Goal: Check status: Check status

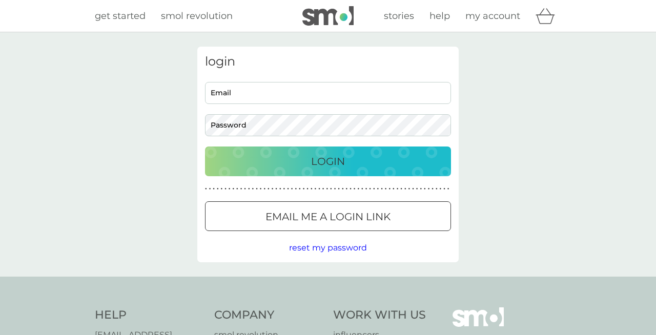
type input "[PERSON_NAME][EMAIL_ADDRESS][DOMAIN_NAME]"
click at [372, 92] on input "[PERSON_NAME][EMAIL_ADDRESS][DOMAIN_NAME]" at bounding box center [328, 93] width 246 height 22
click at [415, 162] on div "Login" at bounding box center [327, 161] width 225 height 16
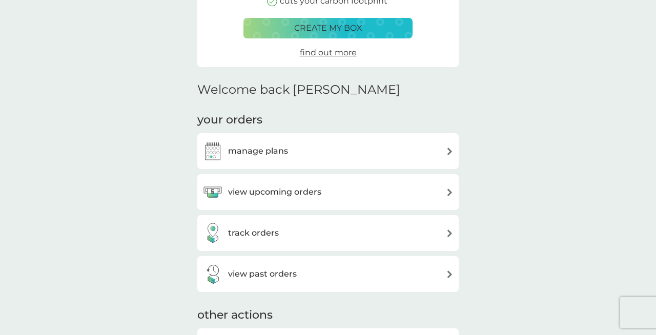
scroll to position [198, 0]
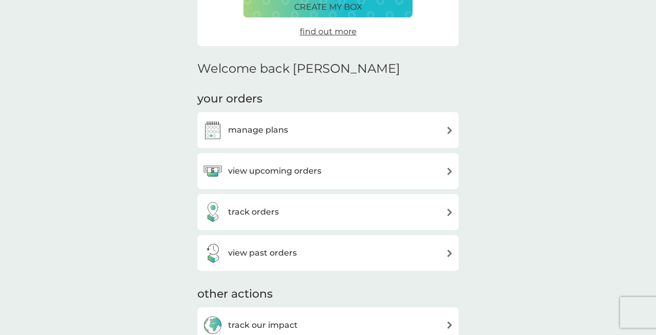
click at [393, 210] on div "track orders" at bounding box center [327, 212] width 251 height 20
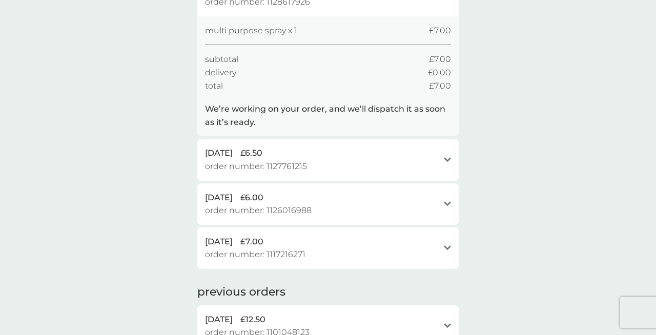
scroll to position [125, 0]
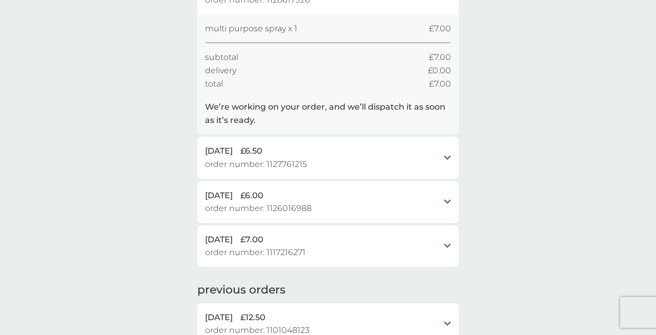
click at [290, 166] on span "order number: 1127761215" at bounding box center [256, 164] width 102 height 13
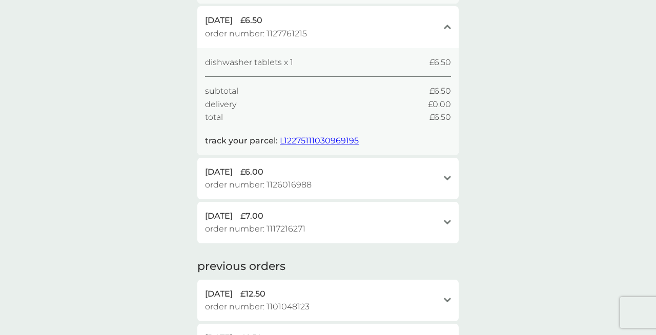
scroll to position [258, 0]
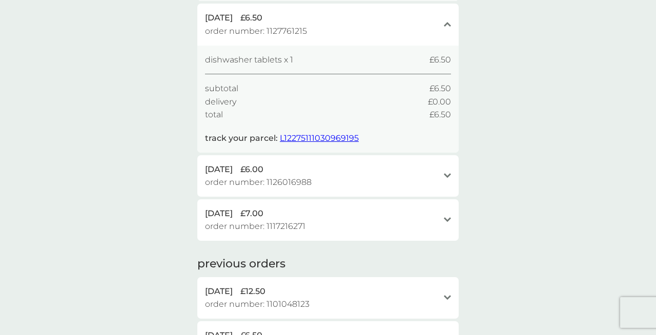
click at [263, 171] on span "£6.00" at bounding box center [251, 169] width 23 height 13
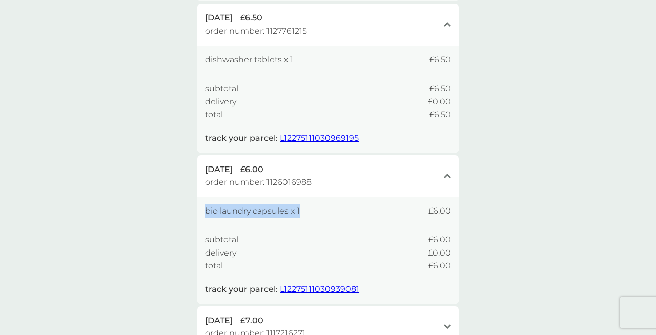
drag, startPoint x: 302, startPoint y: 207, endPoint x: 201, endPoint y: 212, distance: 100.5
click at [201, 212] on div "bio laundry capsules x 1 £6.00 subtotal £6.00 delivery £0.00 total £6.00 track …" at bounding box center [327, 250] width 261 height 107
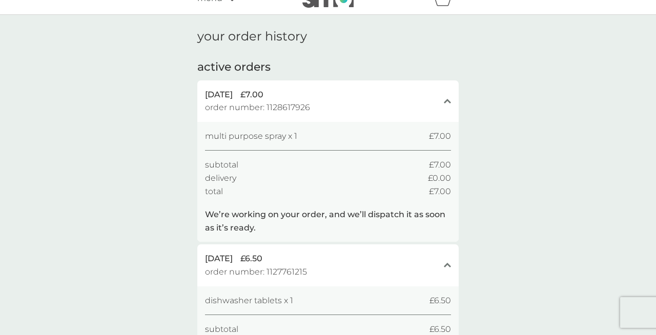
scroll to position [0, 0]
